Goal: Transaction & Acquisition: Purchase product/service

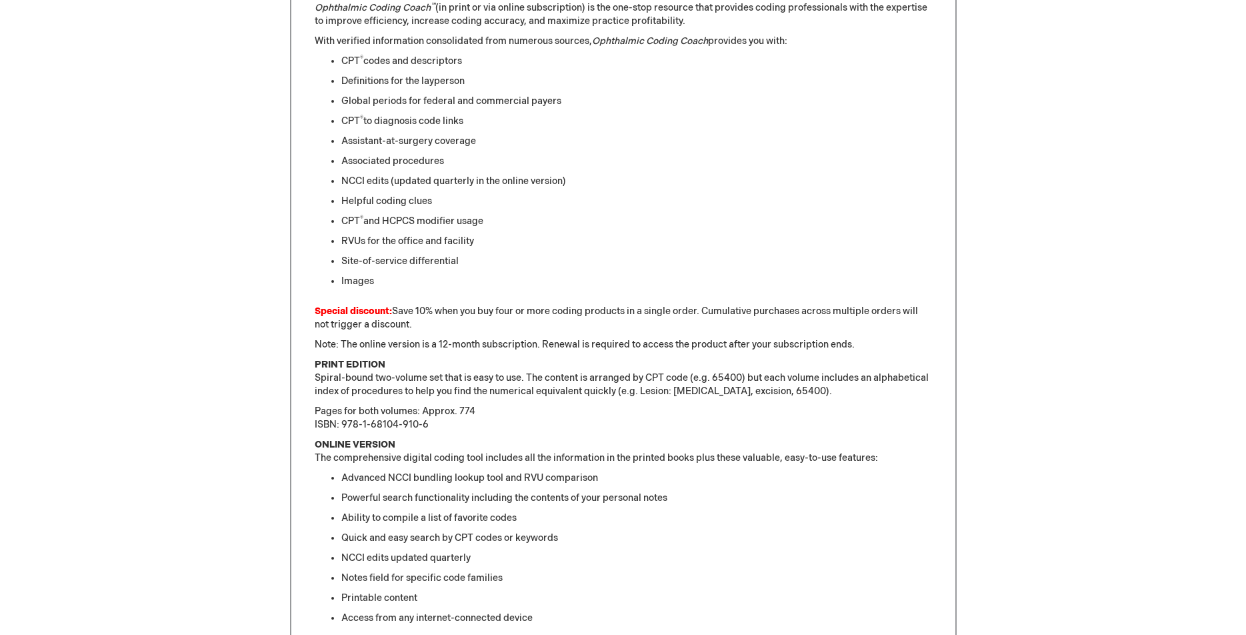
scroll to position [423, 0]
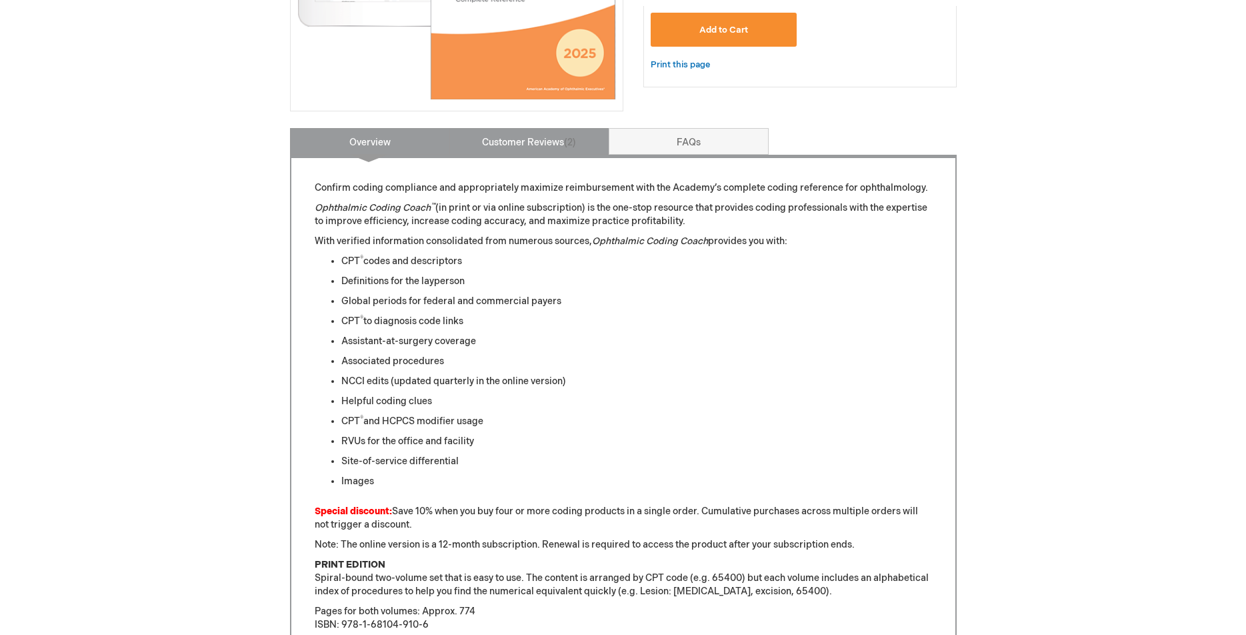
click at [536, 142] on link "Customer Reviews 2" at bounding box center [529, 141] width 160 height 27
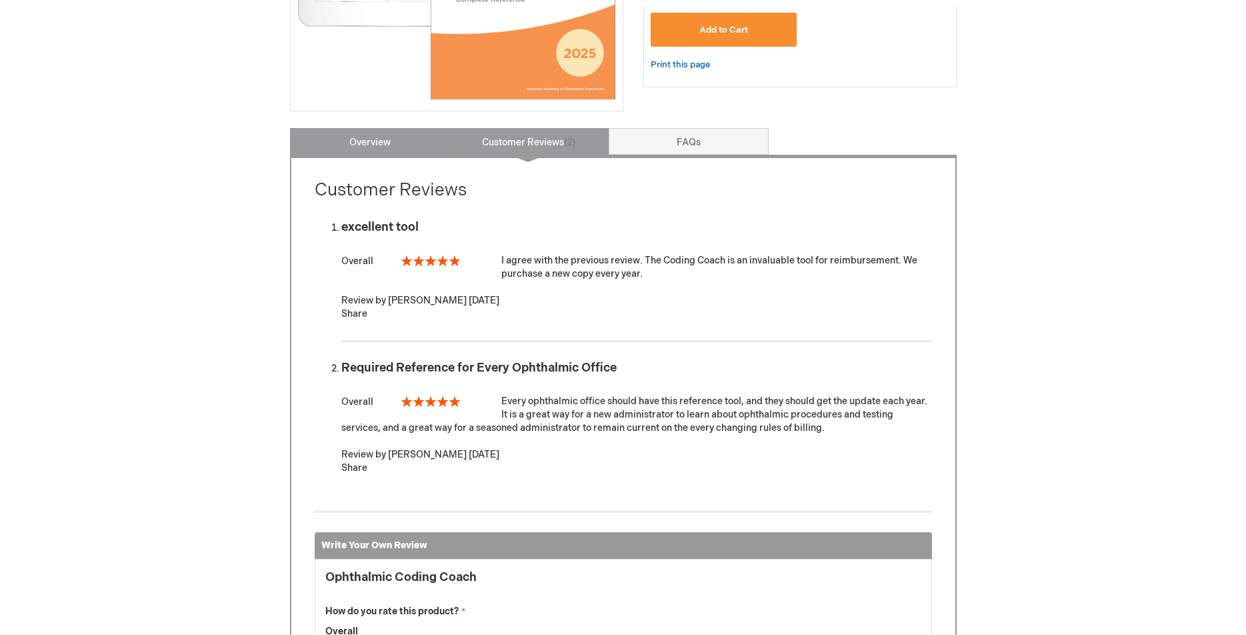
click at [402, 143] on link "Overview" at bounding box center [370, 141] width 160 height 27
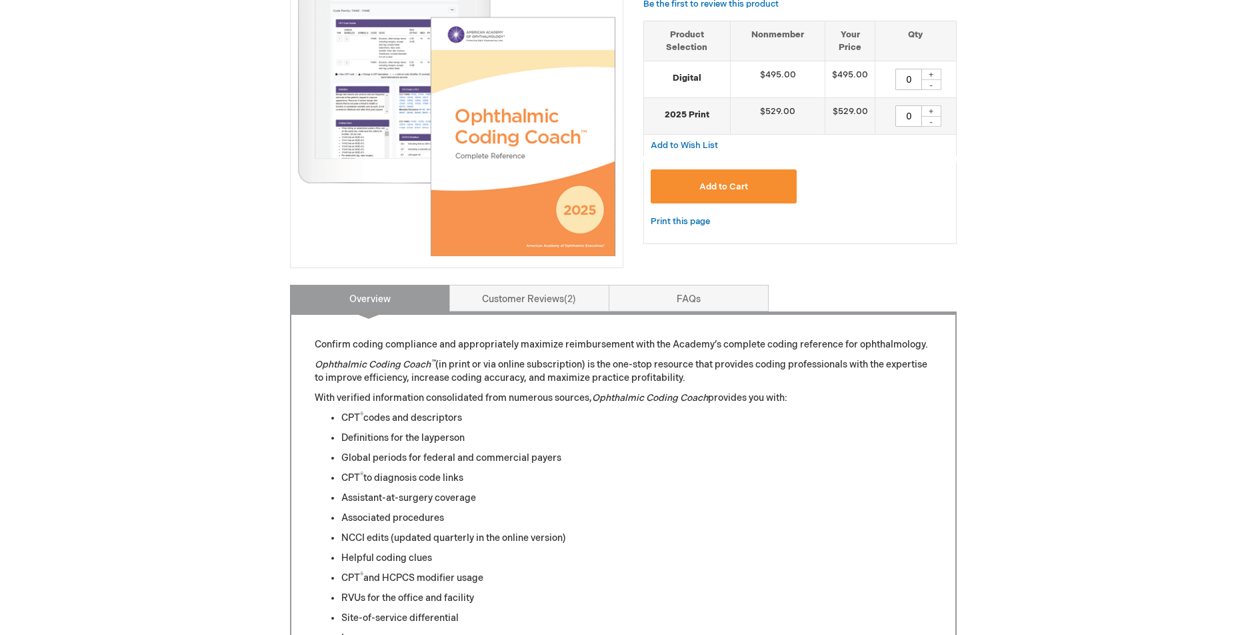
scroll to position [0, 0]
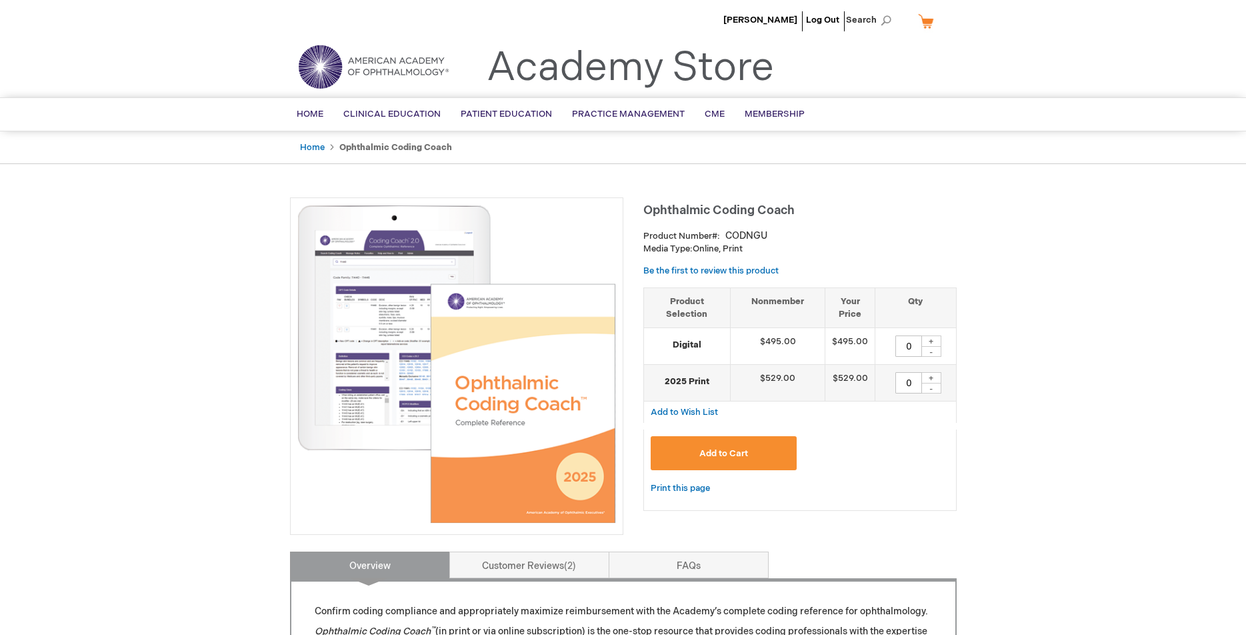
click at [693, 380] on strong "2025 Print" at bounding box center [687, 381] width 73 height 13
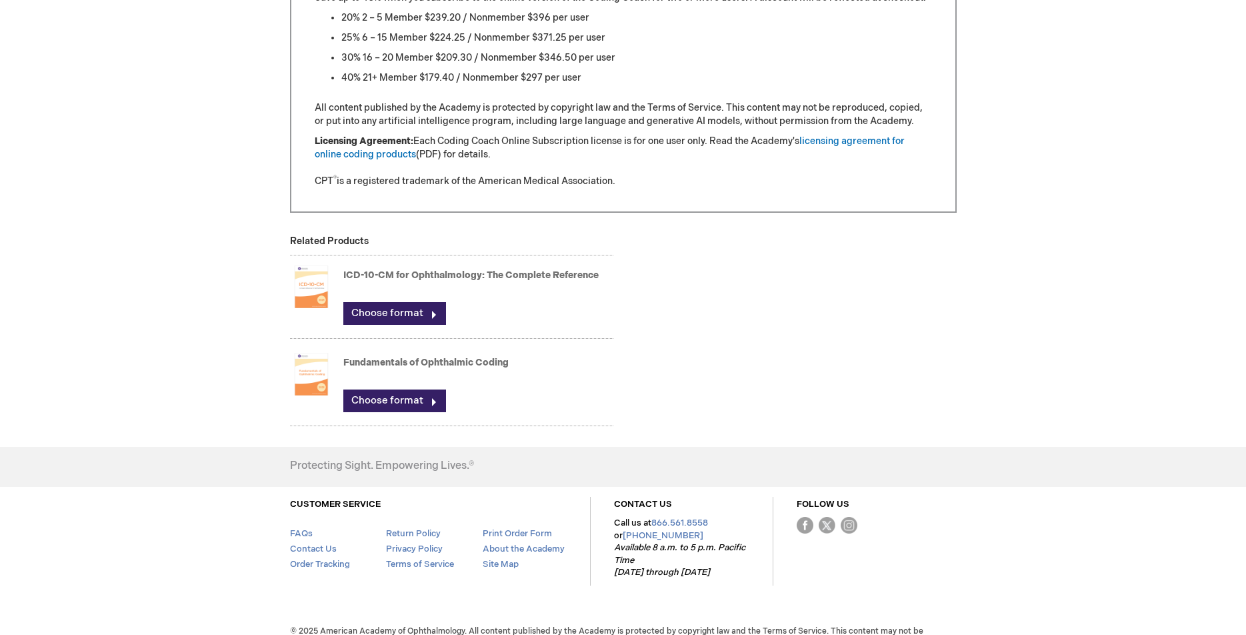
scroll to position [1357, 0]
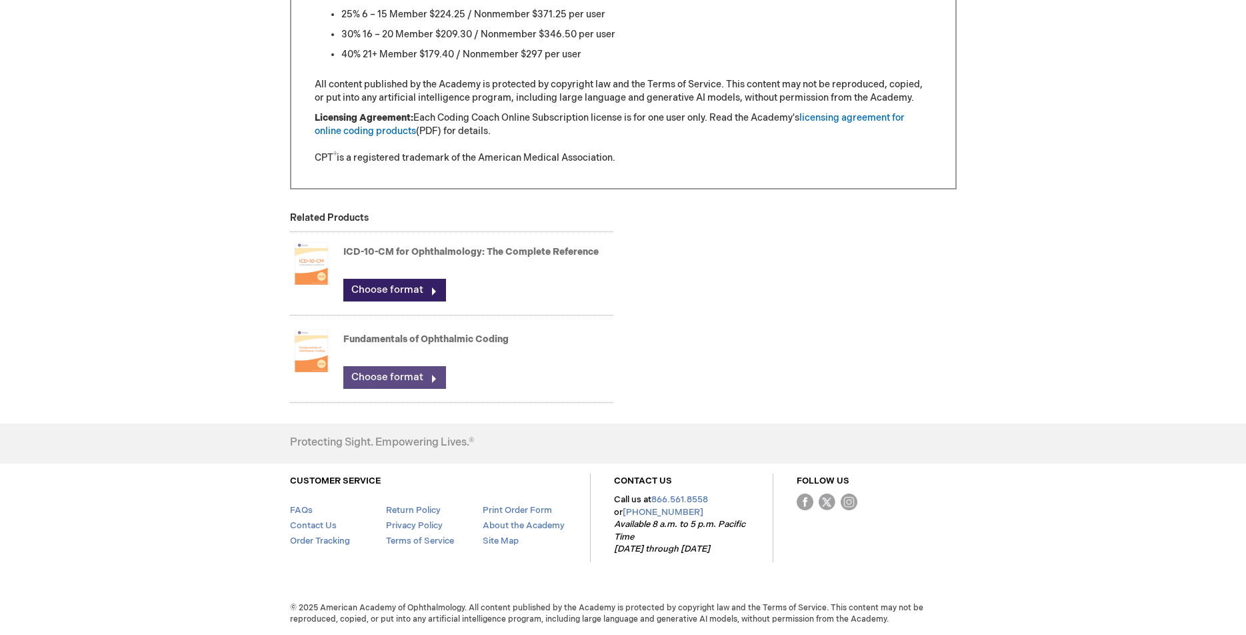
click at [391, 373] on link "Choose format" at bounding box center [394, 377] width 103 height 23
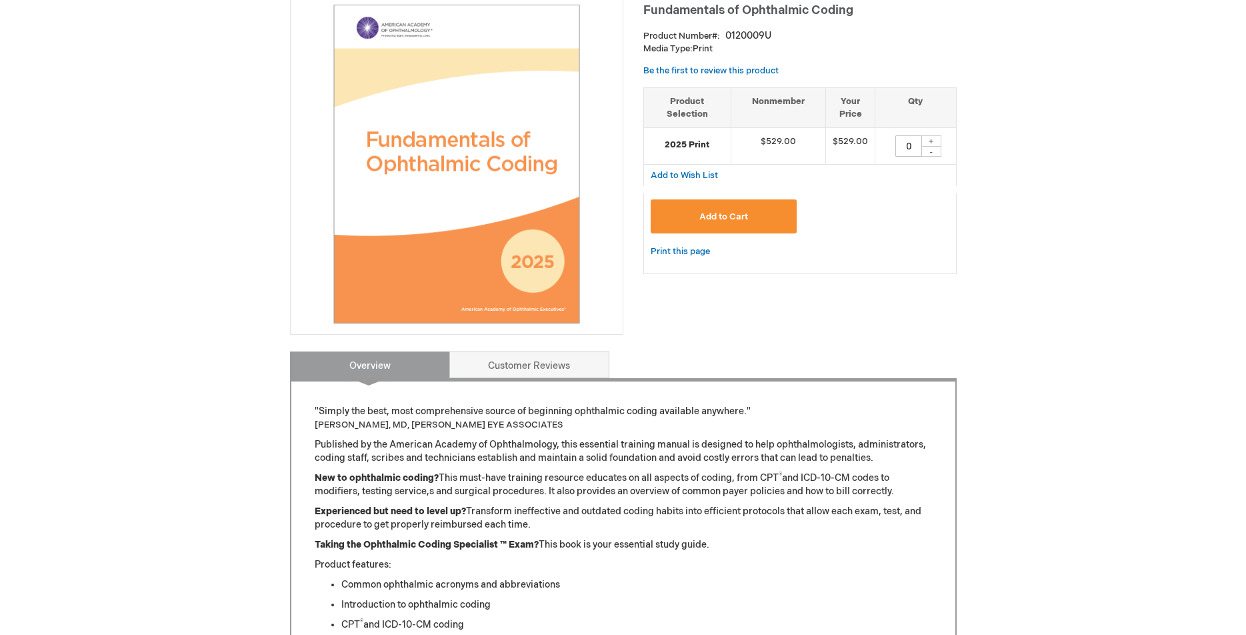
scroll to position [67, 0]
